Goal: Check status: Check status

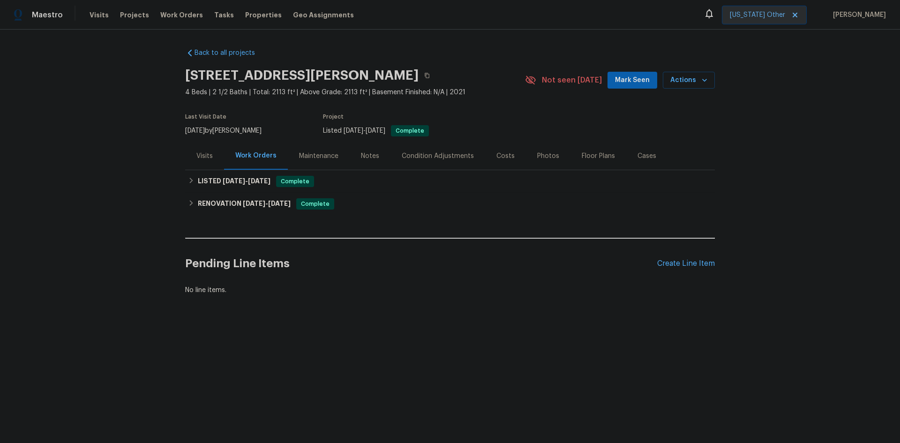
click at [203, 158] on div "Visits" at bounding box center [205, 155] width 16 height 9
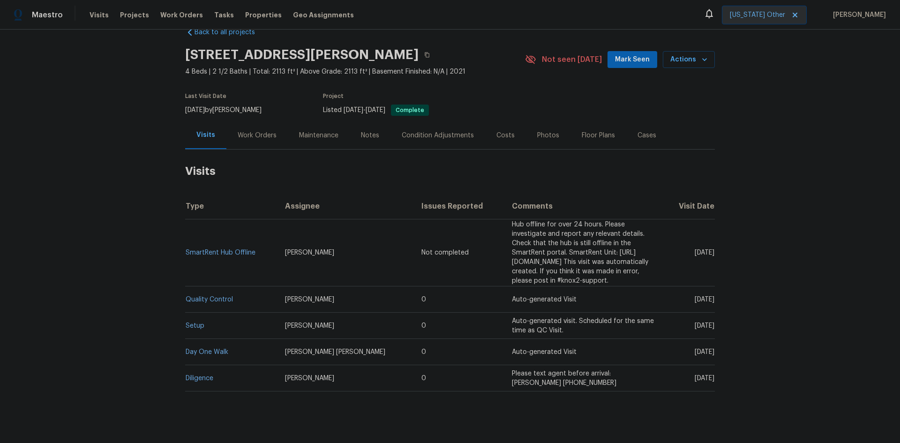
scroll to position [30, 0]
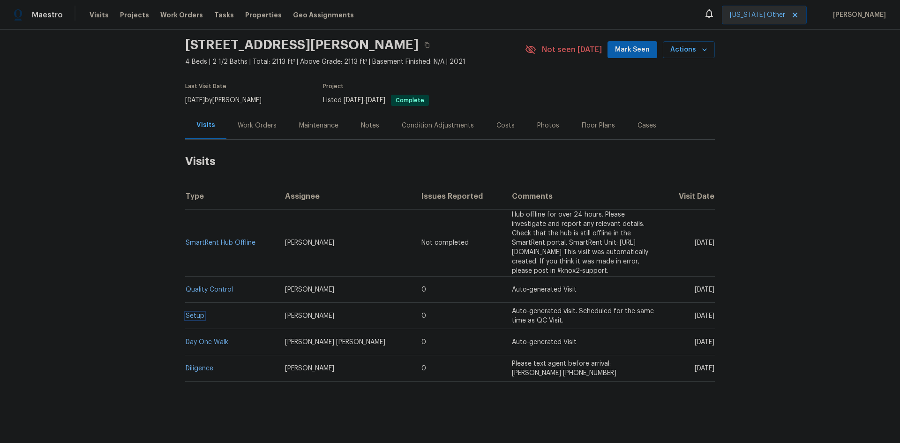
click at [193, 313] on link "Setup" at bounding box center [195, 316] width 19 height 7
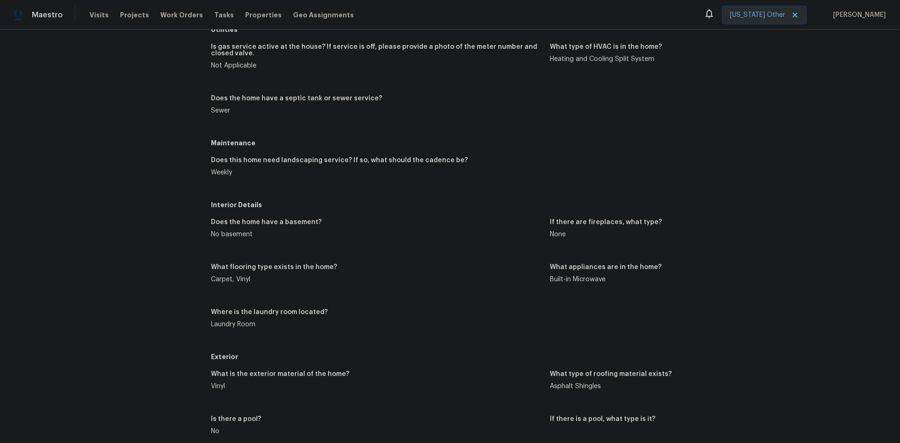
scroll to position [234, 0]
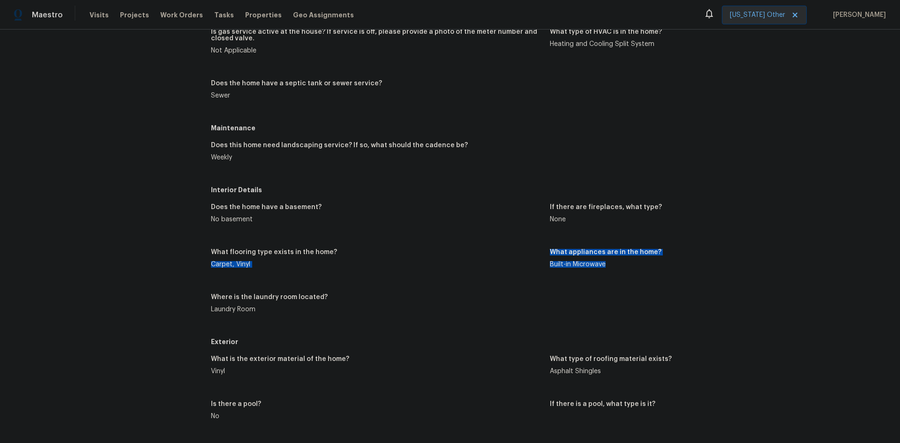
drag, startPoint x: 609, startPoint y: 265, endPoint x: 539, endPoint y: 251, distance: 71.4
click at [539, 251] on div "Does the home have a basement? No basement If there are fireplaces, what type? …" at bounding box center [550, 265] width 678 height 135
copy div "Carpet, Vinyl What appliances are in the home? Built-in Microwave"
